Goal: Communication & Community: Answer question/provide support

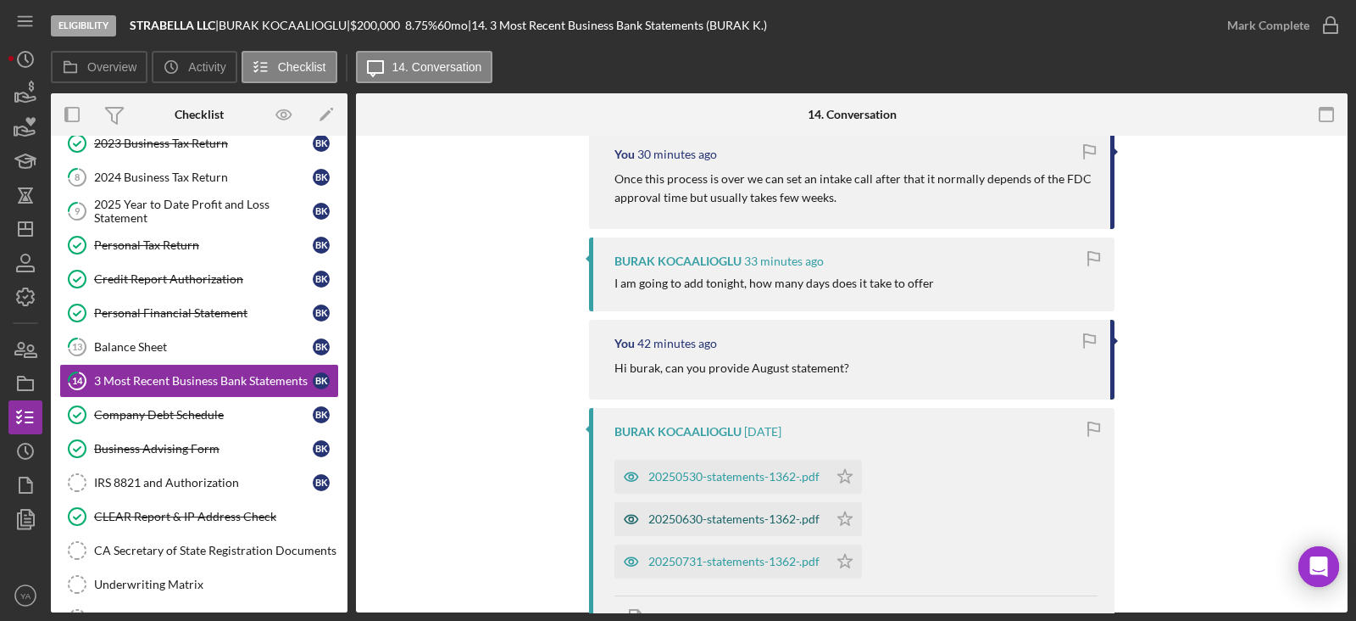
scroll to position [318, 0]
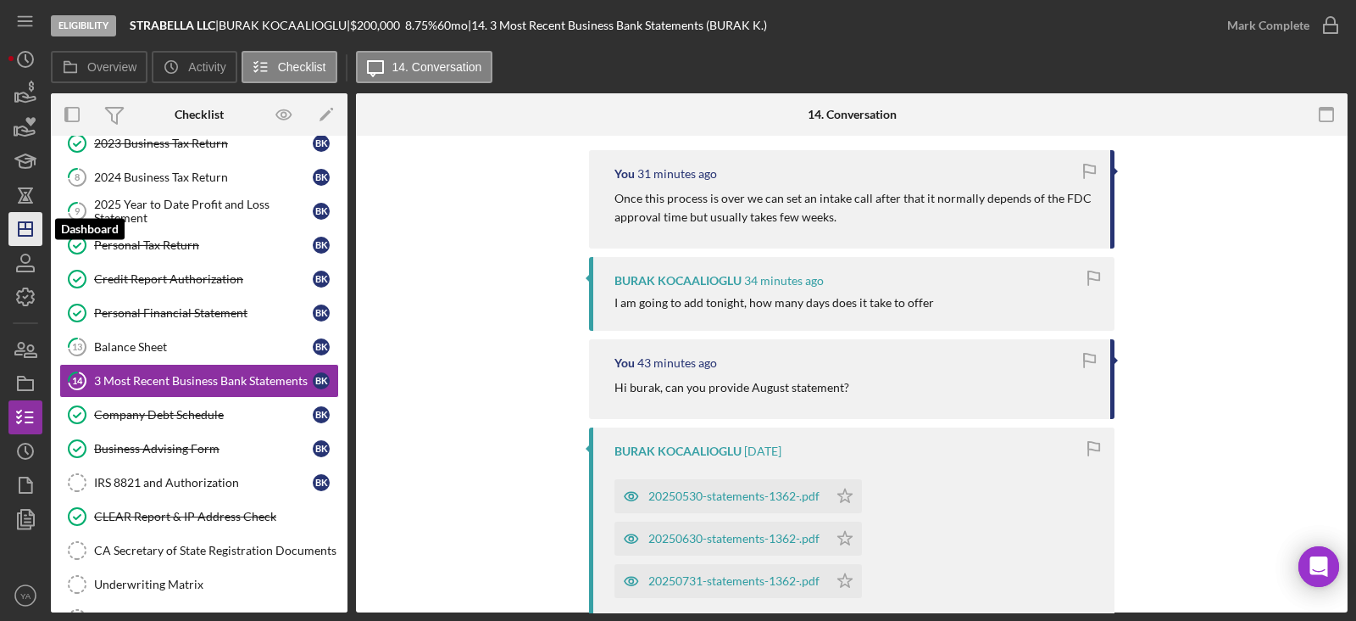
click at [32, 232] on polygon "button" at bounding box center [26, 229] width 14 height 14
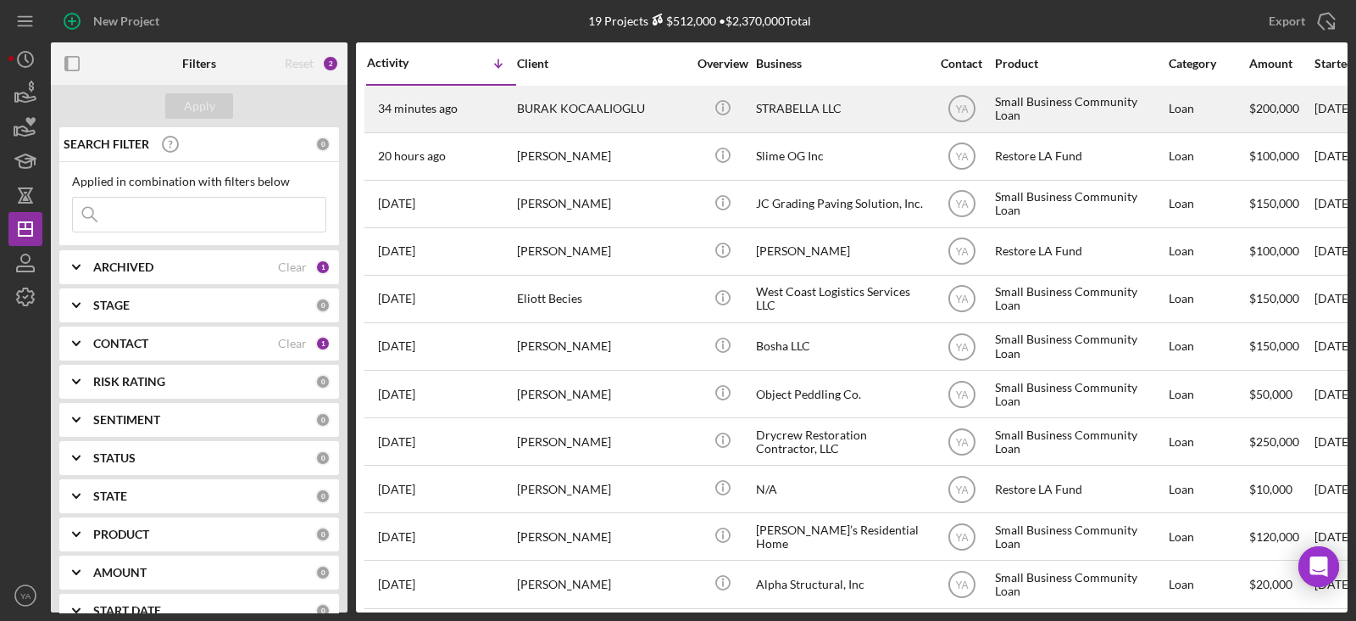
click at [844, 111] on div "STRABELLA LLC" at bounding box center [841, 108] width 170 height 45
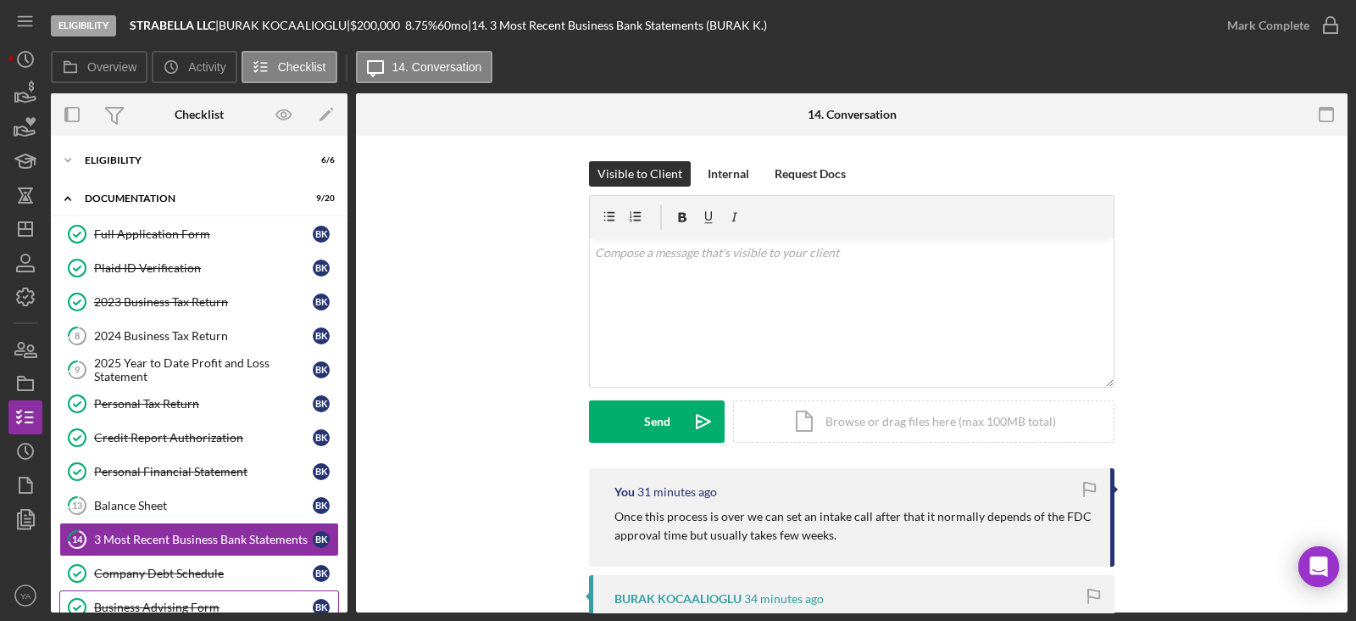
scroll to position [161, 0]
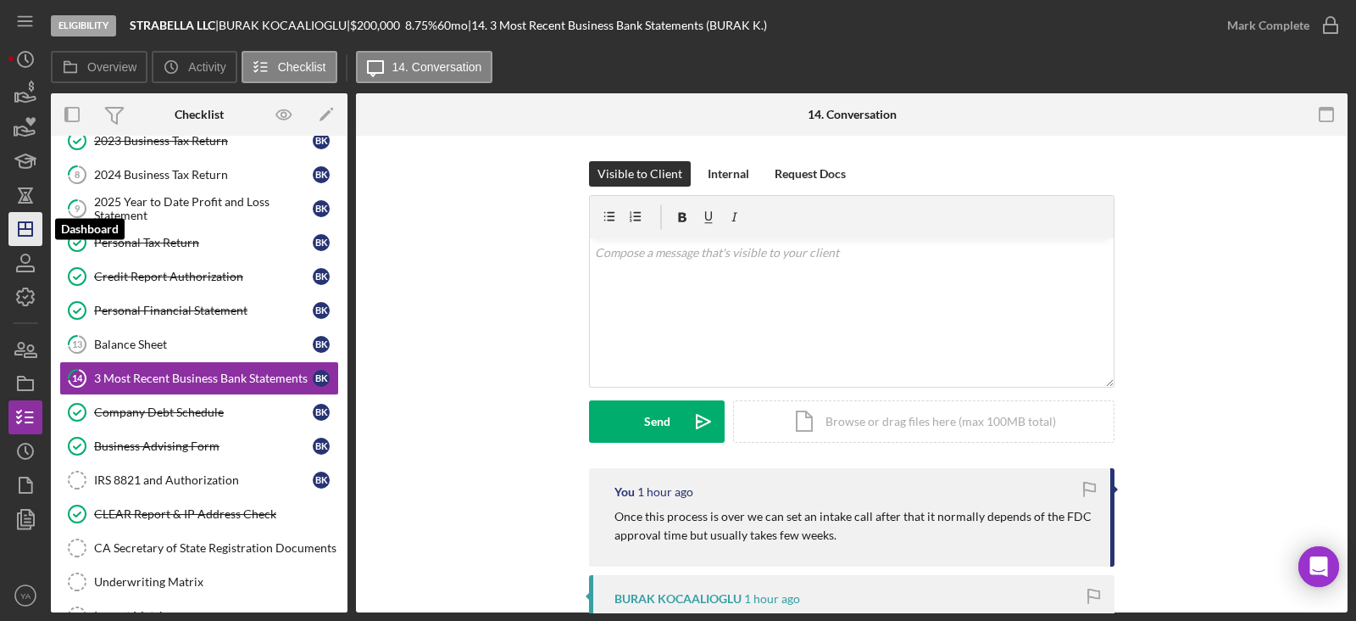
click at [31, 235] on icon "Icon/Dashboard" at bounding box center [25, 229] width 42 height 42
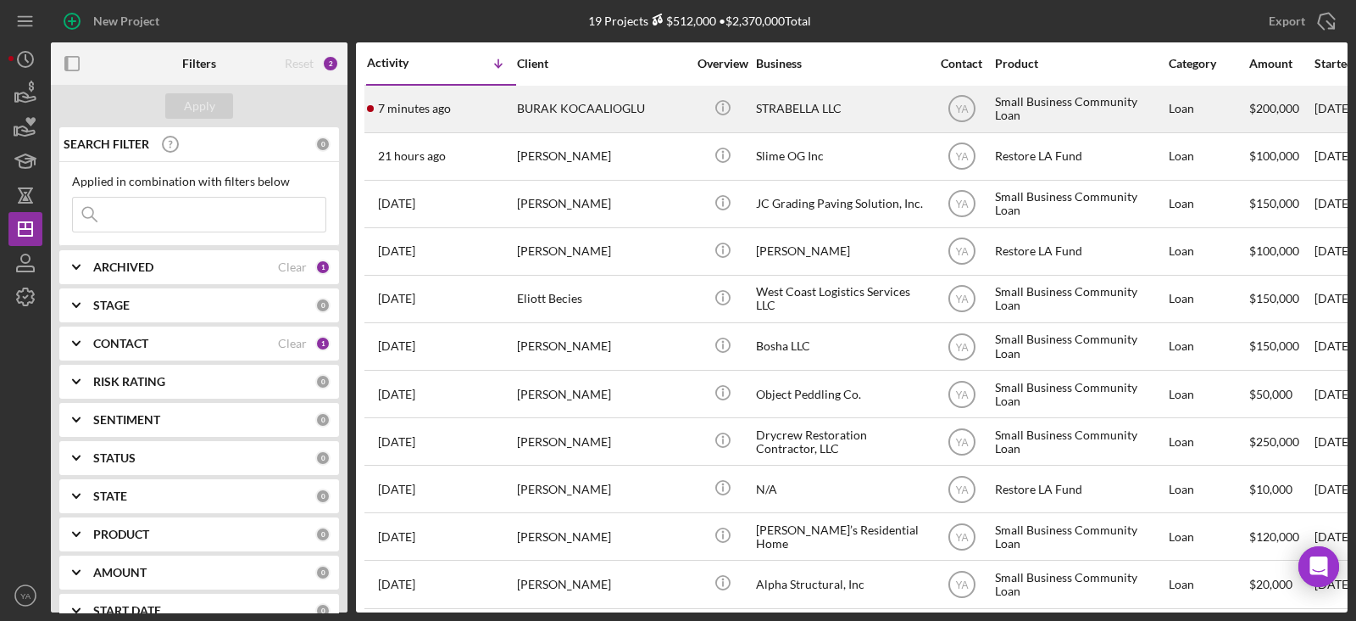
click at [800, 115] on div "STRABELLA LLC" at bounding box center [841, 108] width 170 height 45
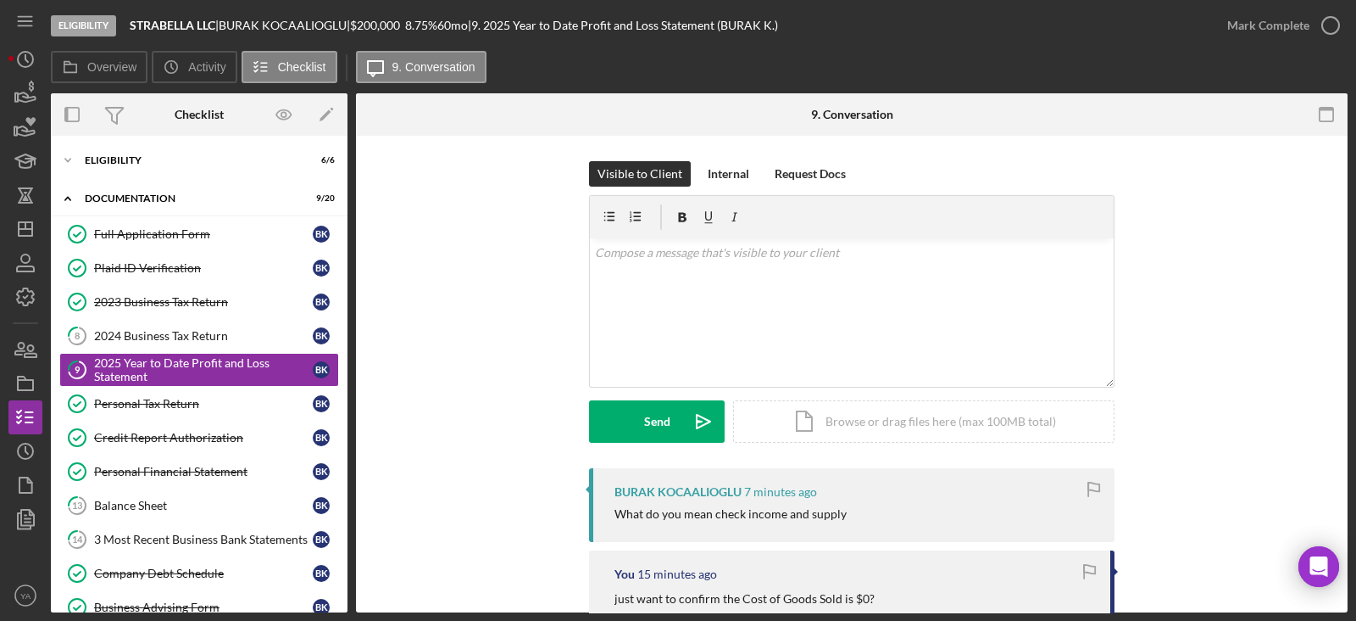
scroll to position [105, 0]
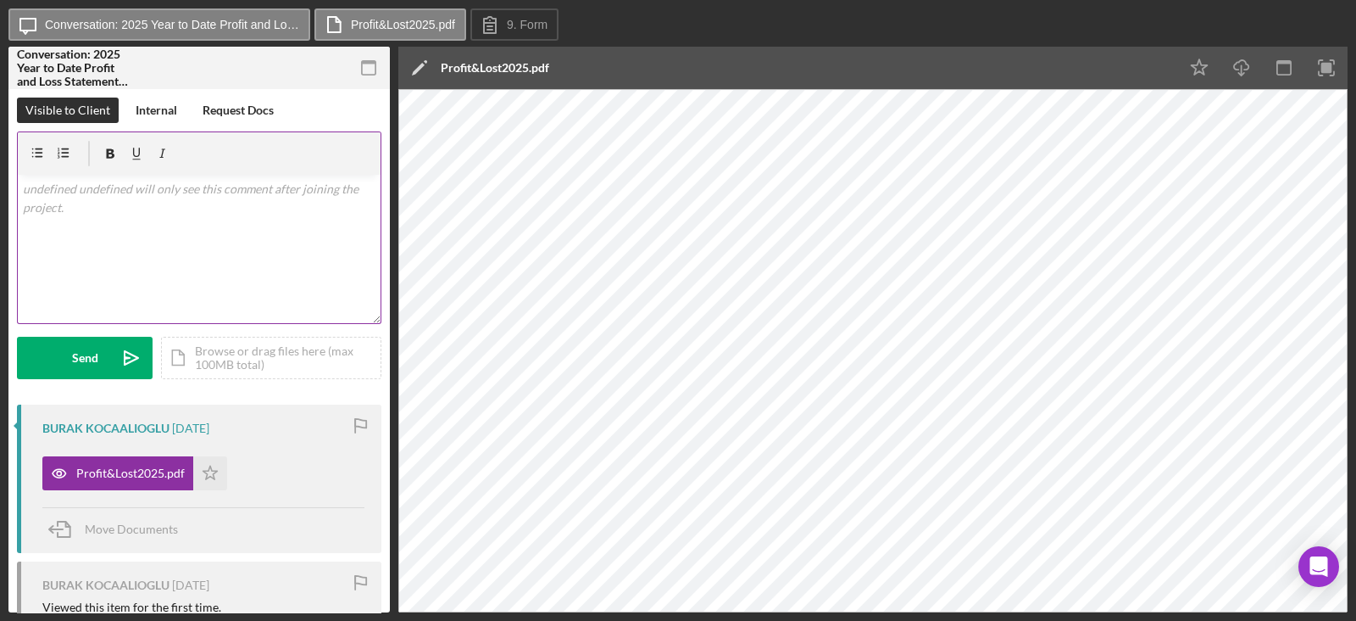
click at [237, 294] on div "v Color teal Color pink Remove color Add row above Add row below Add column bef…" at bounding box center [199, 249] width 363 height 148
click at [220, 236] on div "v Color teal Color pink Remove color Add row above Add row below Add column bef…" at bounding box center [199, 249] width 363 height 148
drag, startPoint x: 288, startPoint y: 192, endPoint x: 260, endPoint y: 192, distance: 28.0
click at [260, 192] on p "just want to confirm the Cost of Goods Sold is $0?" at bounding box center [200, 189] width 354 height 19
drag, startPoint x: 301, startPoint y: 184, endPoint x: 254, endPoint y: 195, distance: 47.9
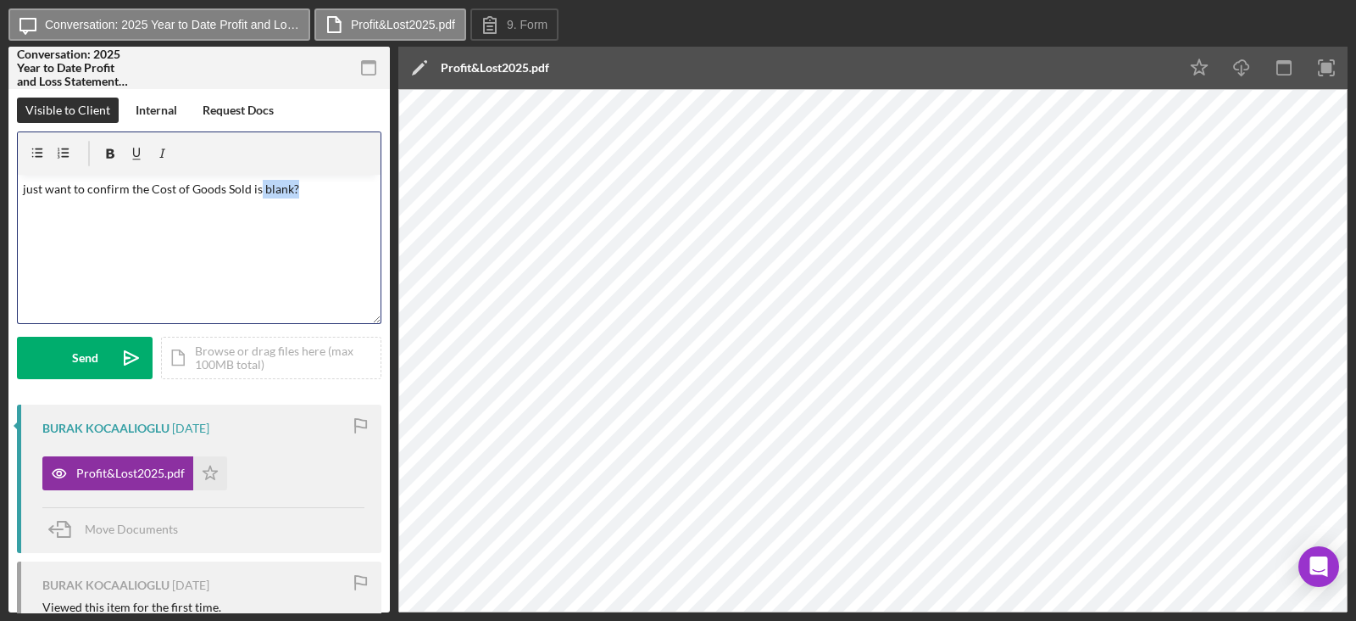
click at [254, 195] on p "just want to confirm the Cost of Goods Sold is blank?" at bounding box center [200, 189] width 354 height 19
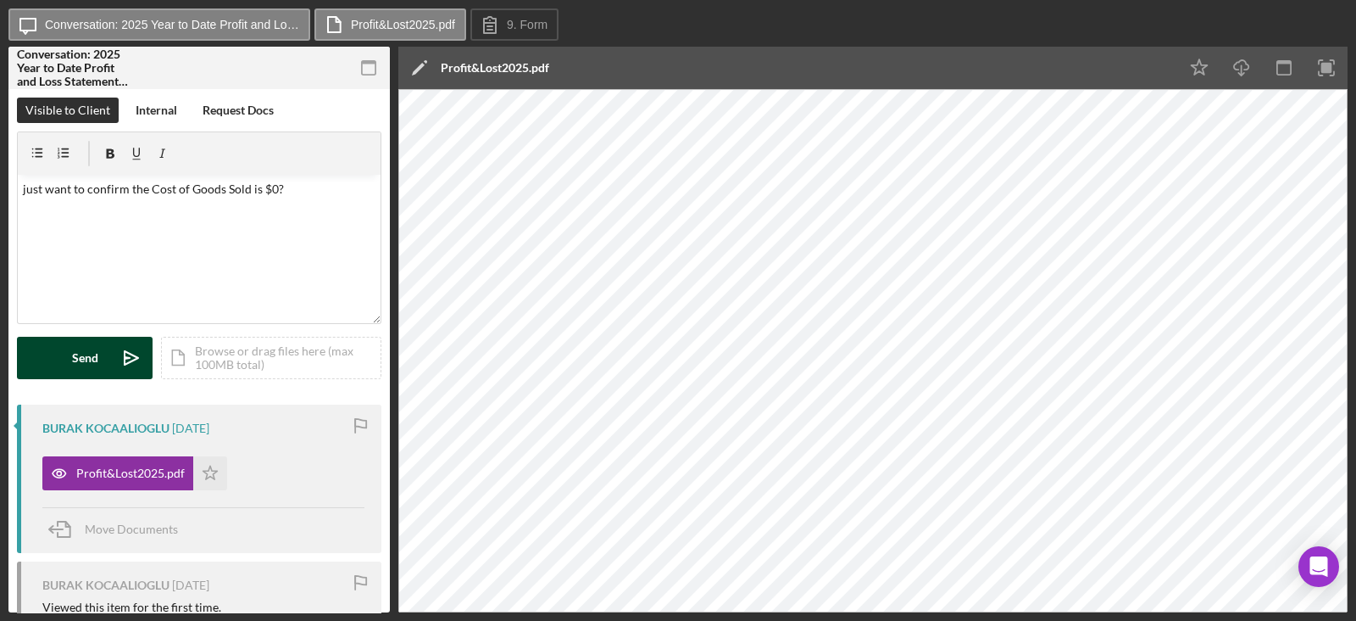
click at [76, 337] on div "Send" at bounding box center [85, 358] width 26 height 42
